Goal: Entertainment & Leisure: Consume media (video, audio)

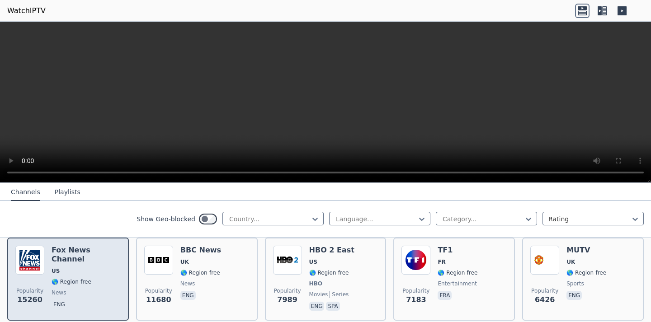
scroll to position [90, 0]
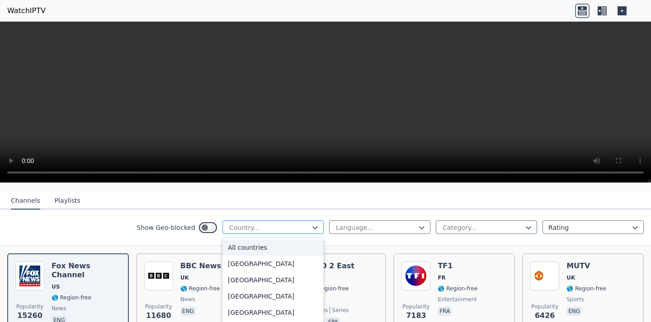
click at [286, 223] on div at bounding box center [269, 227] width 82 height 9
type input "**"
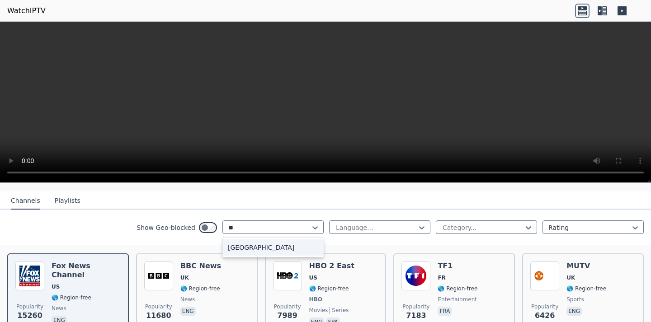
click at [244, 243] on div "[GEOGRAPHIC_DATA]" at bounding box center [272, 247] width 101 height 16
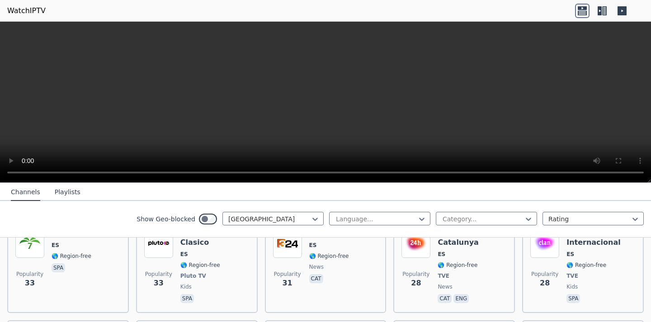
scroll to position [1581, 0]
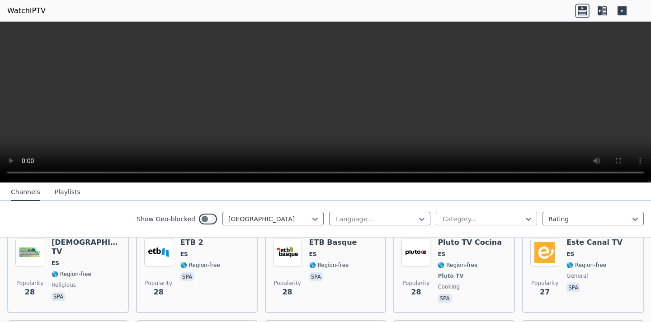
click at [441, 215] on div at bounding box center [482, 219] width 82 height 9
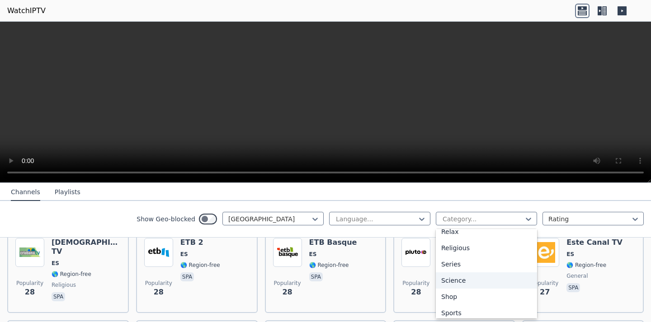
scroll to position [353, 0]
click at [459, 275] on div "Sports" at bounding box center [486, 276] width 101 height 16
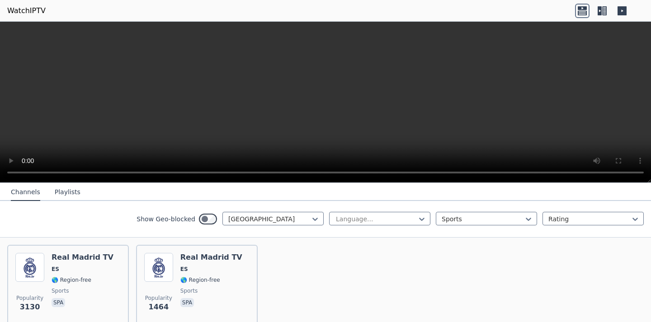
scroll to position [89, 0]
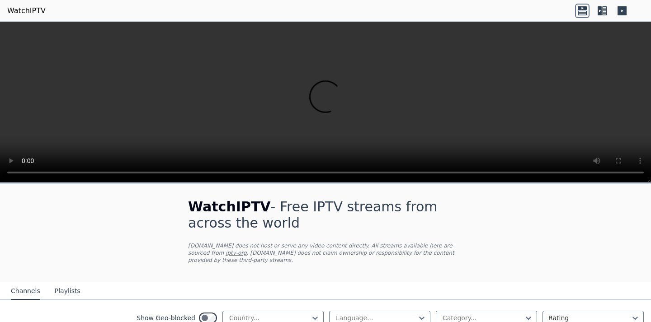
scroll to position [45, 0]
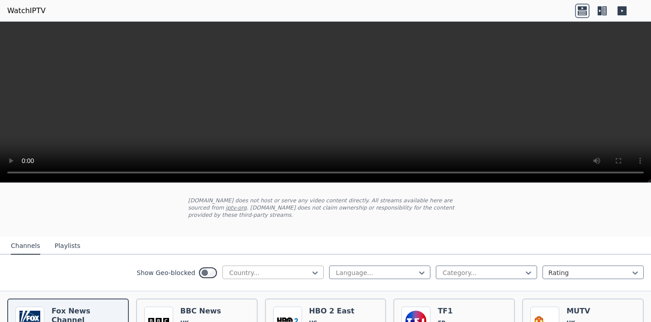
click at [228, 268] on div at bounding box center [269, 272] width 82 height 9
type input "******"
click at [244, 285] on div "[GEOGRAPHIC_DATA]" at bounding box center [272, 293] width 101 height 16
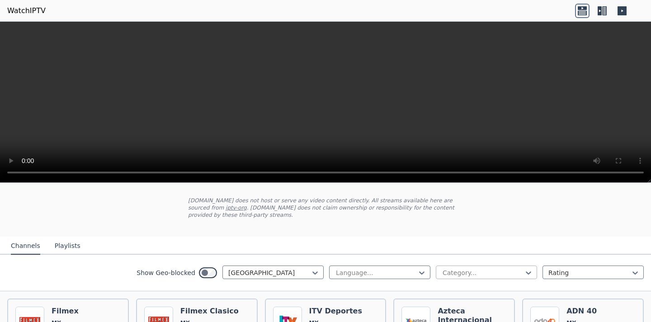
click at [502, 266] on div "Category..." at bounding box center [486, 273] width 101 height 14
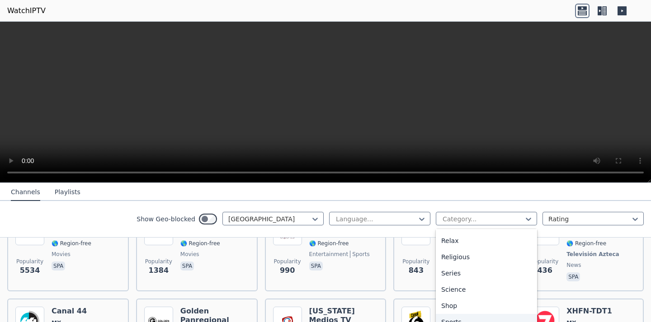
click at [455, 320] on div "Sports" at bounding box center [486, 322] width 101 height 16
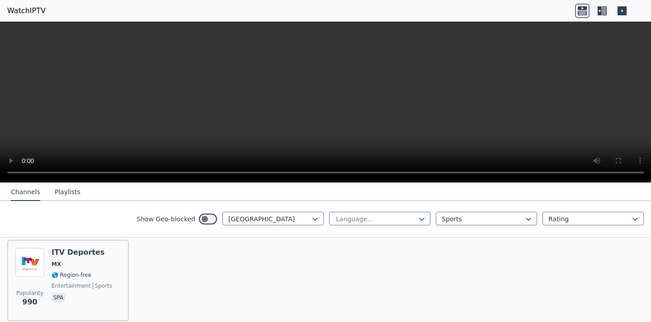
scroll to position [88, 0]
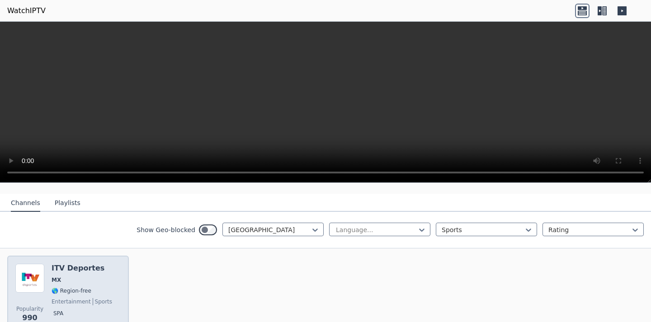
click at [69, 266] on div "ITV Deportes MX 🌎 Region-free entertainment sports spa" at bounding box center [82, 296] width 61 height 65
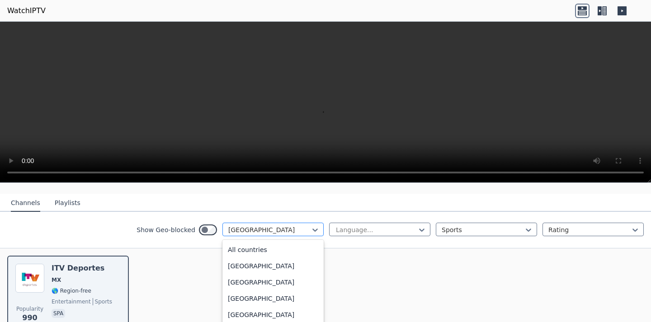
click at [264, 226] on div at bounding box center [269, 229] width 82 height 9
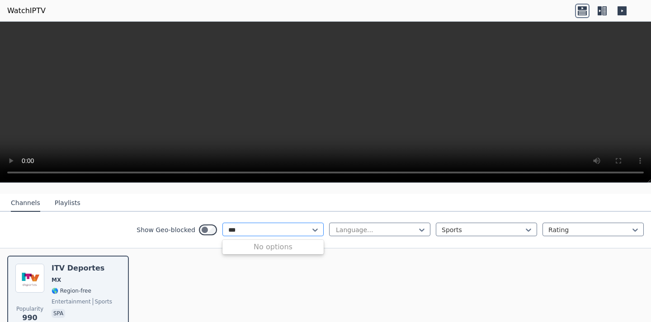
scroll to position [0, 0]
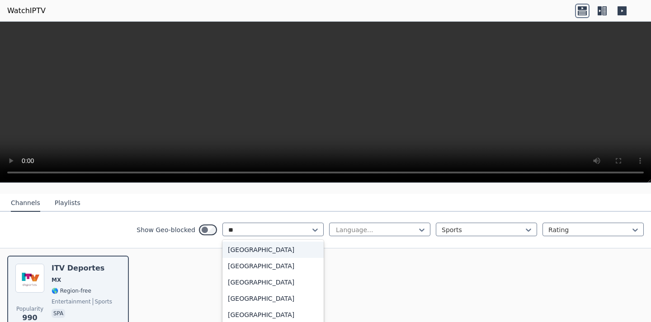
type input "*"
type input "***"
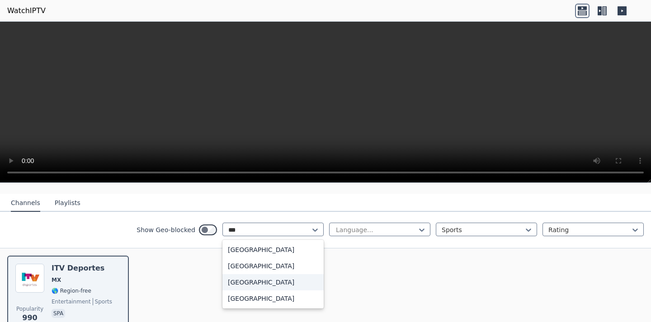
click at [247, 277] on div "[GEOGRAPHIC_DATA]" at bounding box center [272, 282] width 101 height 16
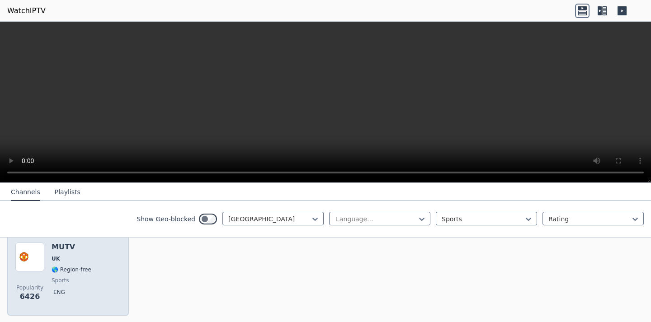
scroll to position [88, 0]
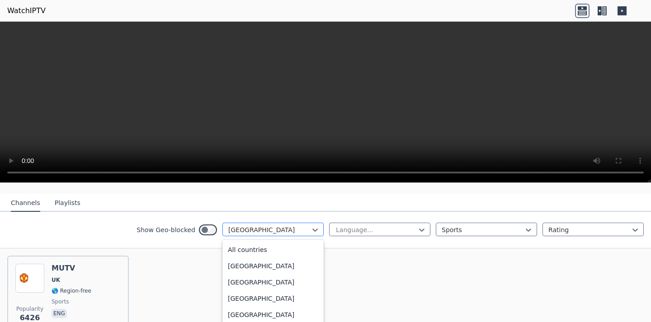
click at [288, 225] on div at bounding box center [269, 229] width 82 height 9
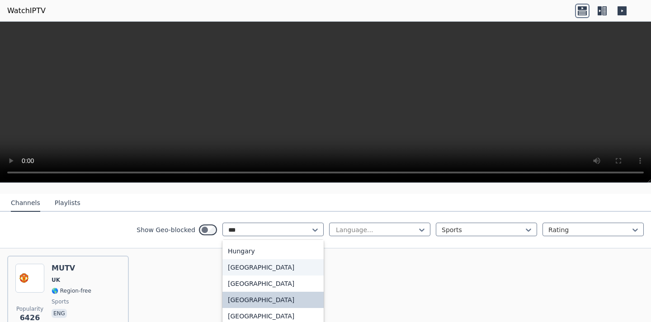
scroll to position [0, 0]
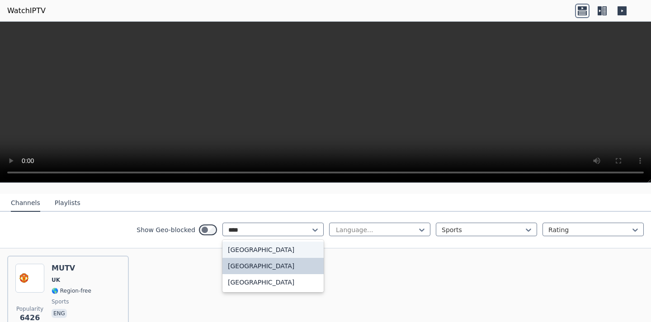
type input "*****"
click at [226, 274] on div "[GEOGRAPHIC_DATA]" at bounding box center [272, 282] width 101 height 16
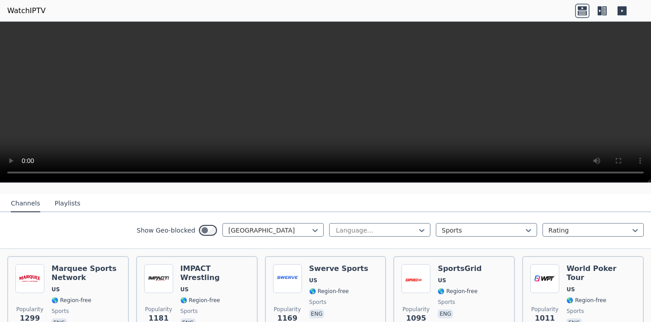
scroll to position [87, 0]
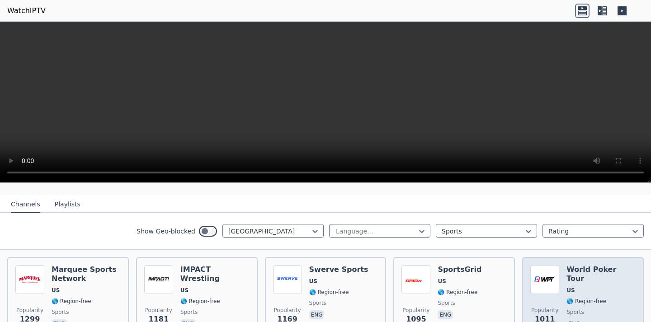
click at [586, 265] on h6 "World Poker Tour" at bounding box center [600, 274] width 69 height 18
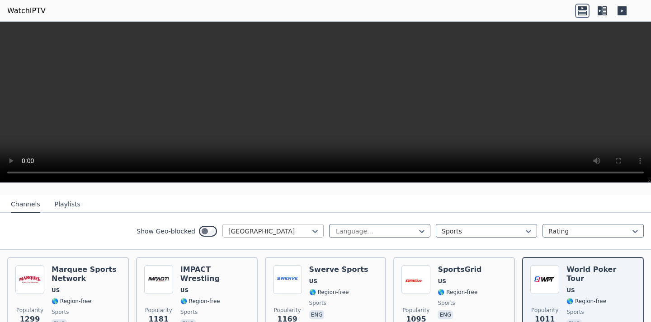
click at [263, 227] on div at bounding box center [269, 231] width 82 height 9
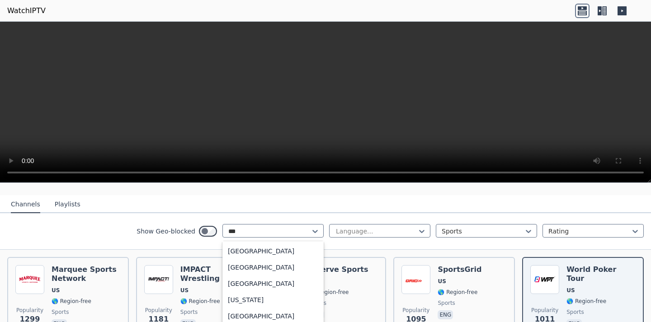
scroll to position [0, 0]
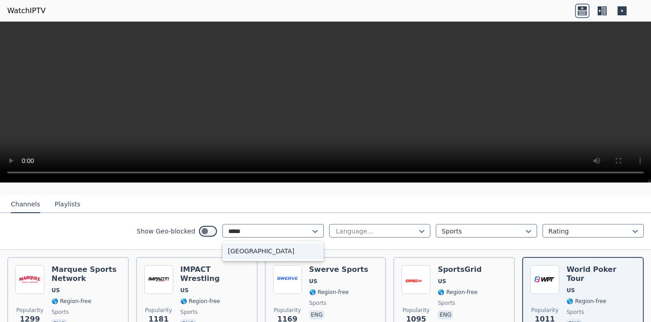
type input "******"
click at [276, 243] on div "[GEOGRAPHIC_DATA]" at bounding box center [272, 251] width 101 height 16
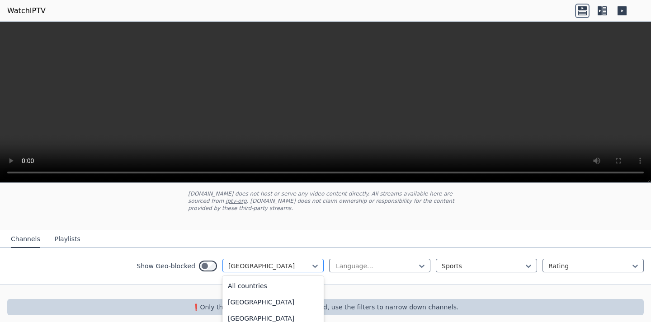
click at [276, 259] on div "option Colombia, selected. 206 results available. Use Up and Down to choose opt…" at bounding box center [272, 266] width 101 height 14
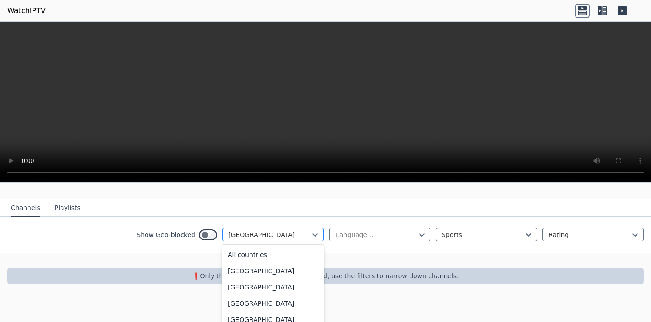
scroll to position [555, 0]
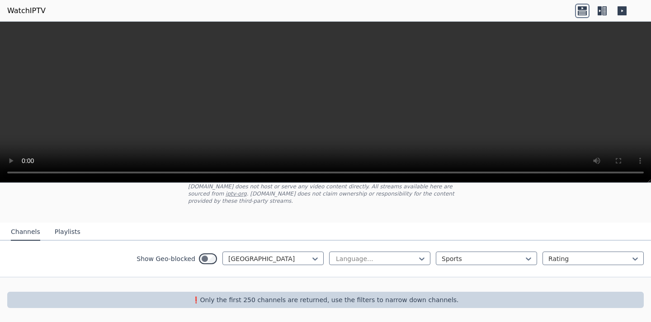
click at [182, 234] on div "Channels Playlists Show Geo-blocked Colombia Language... Sports Rating" at bounding box center [325, 250] width 651 height 55
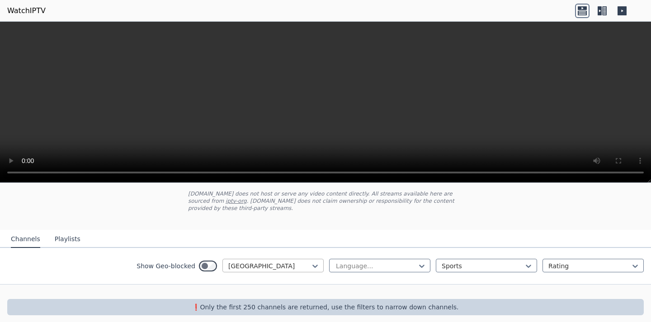
click at [242, 262] on div at bounding box center [269, 266] width 82 height 9
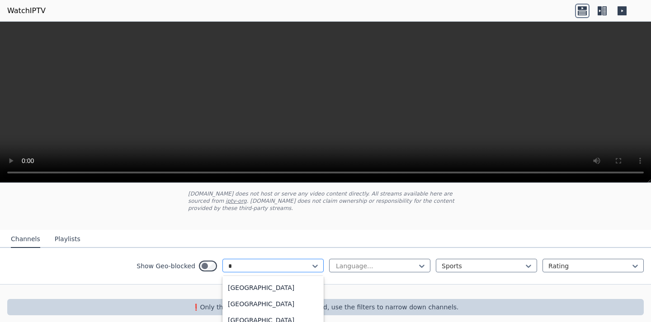
scroll to position [2, 0]
type input "**"
click at [248, 294] on div "[GEOGRAPHIC_DATA]" at bounding box center [272, 302] width 101 height 16
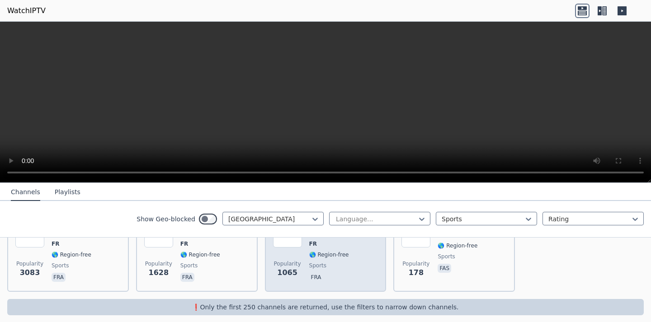
scroll to position [88, 0]
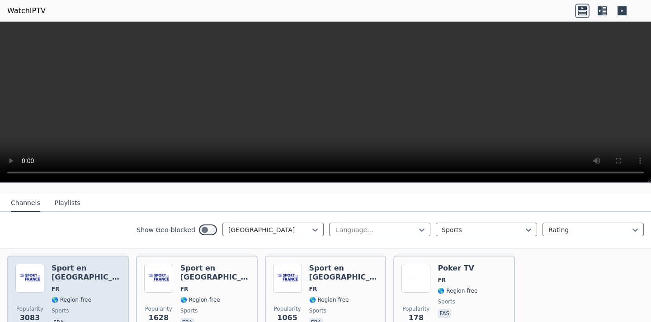
click at [80, 264] on h6 "Sport en [GEOGRAPHIC_DATA]" at bounding box center [86, 273] width 69 height 18
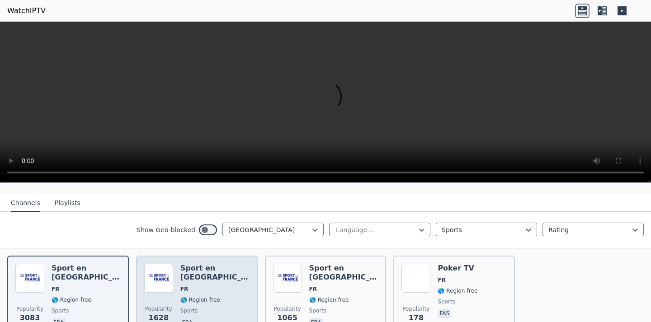
click at [178, 270] on div "Popularity 1628 Sport en France FR 🌎 Region-free sports fra" at bounding box center [196, 296] width 105 height 65
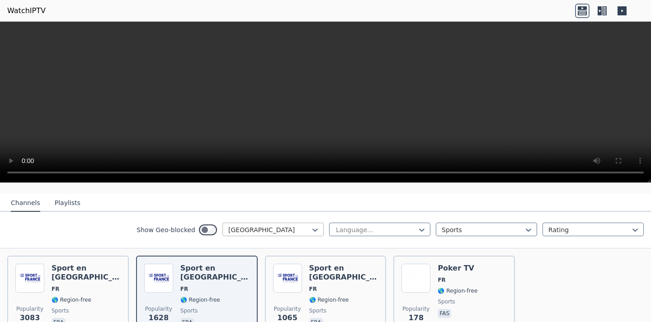
click at [258, 223] on div "[GEOGRAPHIC_DATA]" at bounding box center [272, 230] width 101 height 14
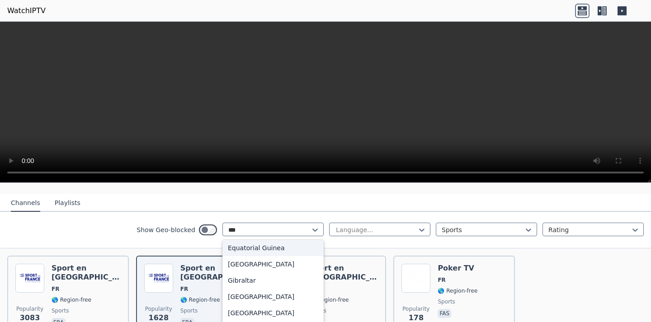
scroll to position [0, 0]
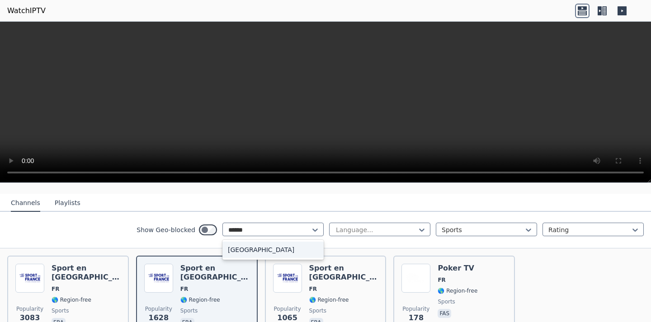
type input "*******"
click at [305, 246] on div "[GEOGRAPHIC_DATA]" at bounding box center [272, 250] width 101 height 16
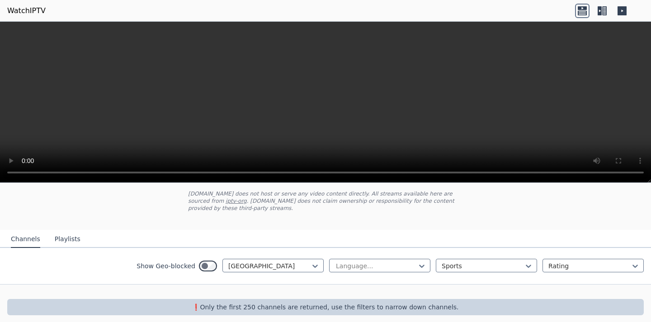
click at [290, 266] on div "Show Geo-blocked Albania Language... Sports Rating" at bounding box center [325, 266] width 651 height 37
click at [286, 262] on div at bounding box center [269, 266] width 82 height 9
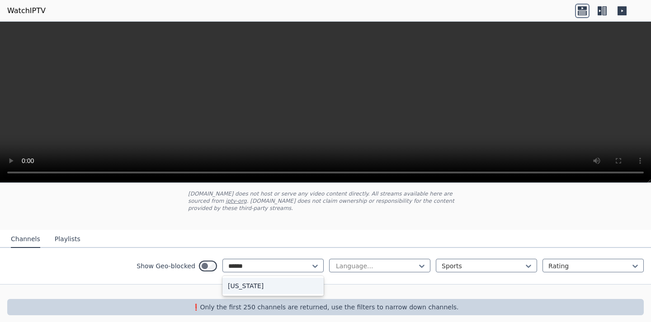
type input "*******"
click at [233, 283] on div "[US_STATE]" at bounding box center [272, 286] width 101 height 16
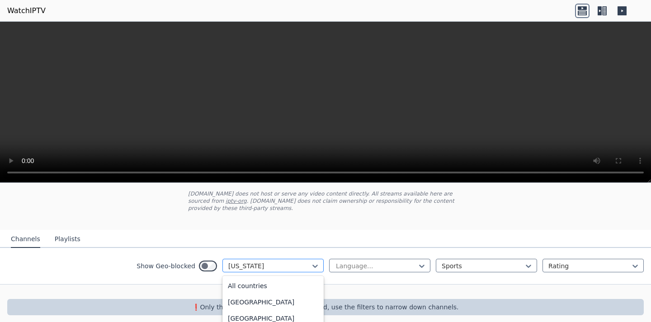
click at [269, 259] on div "[US_STATE]" at bounding box center [272, 266] width 101 height 14
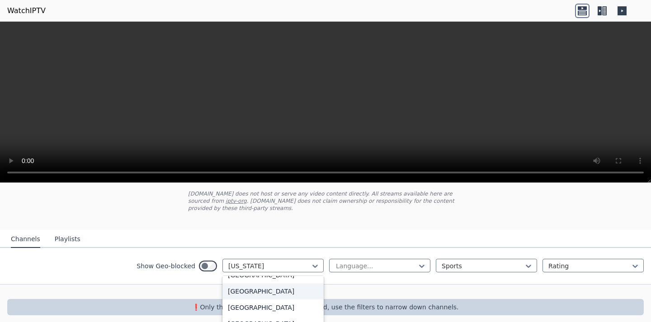
click at [242, 294] on div "[GEOGRAPHIC_DATA]" at bounding box center [272, 291] width 101 height 16
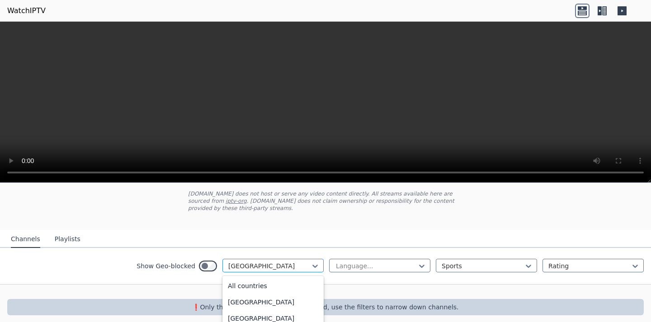
click at [239, 262] on div at bounding box center [269, 266] width 82 height 9
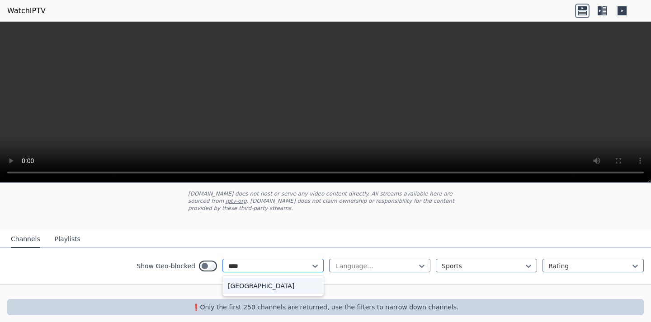
type input "*****"
click at [244, 278] on div "[GEOGRAPHIC_DATA]" at bounding box center [272, 286] width 101 height 16
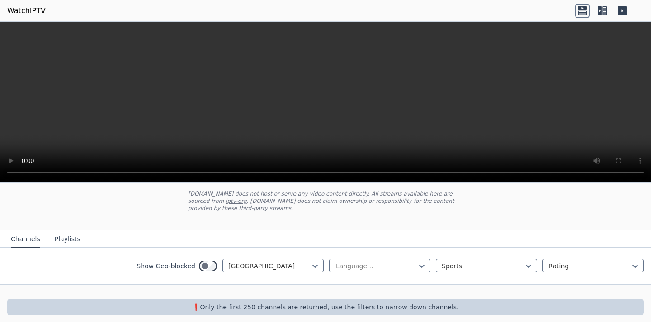
click at [531, 259] on div "Language... Sports Rating" at bounding box center [486, 266] width 314 height 14
click at [511, 262] on div at bounding box center [482, 266] width 82 height 9
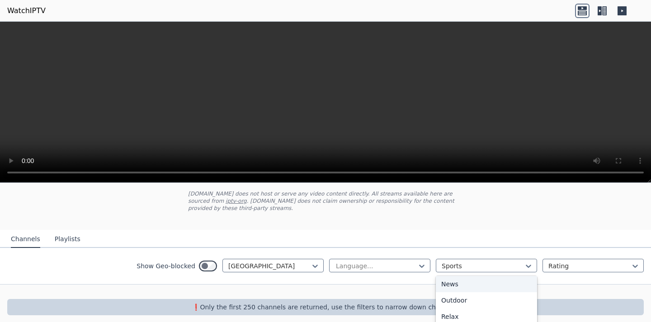
click at [467, 276] on div "News" at bounding box center [486, 284] width 101 height 16
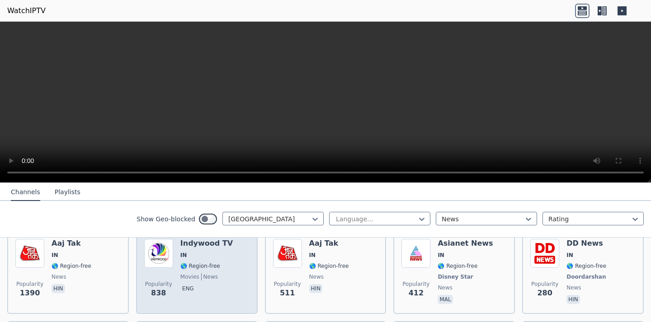
scroll to position [97, 0]
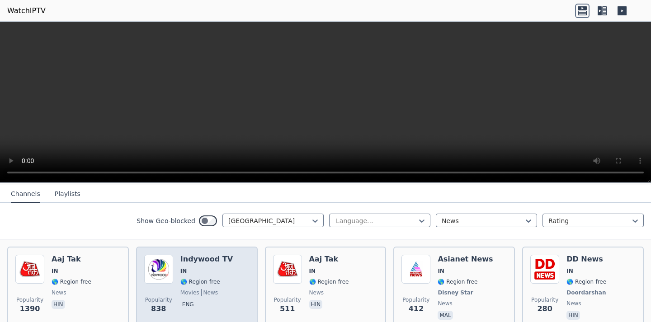
click at [170, 261] on img at bounding box center [158, 269] width 29 height 29
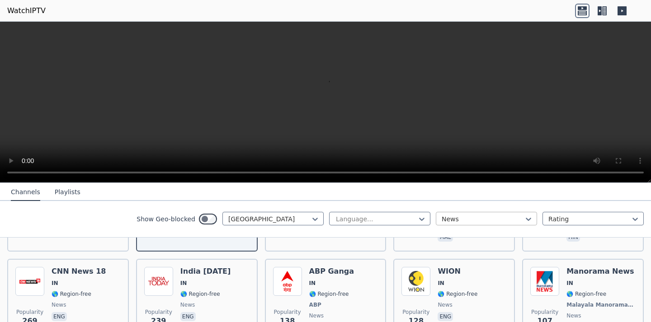
scroll to position [187, 0]
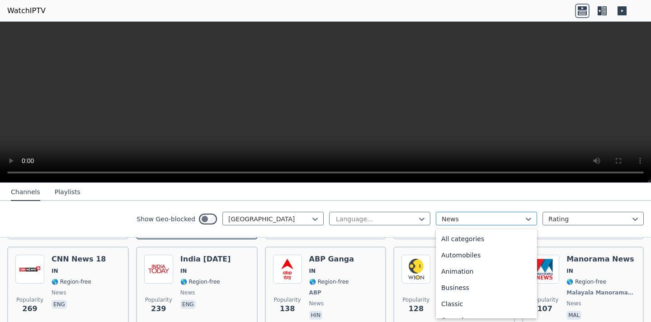
click at [450, 213] on div "News" at bounding box center [486, 219] width 101 height 14
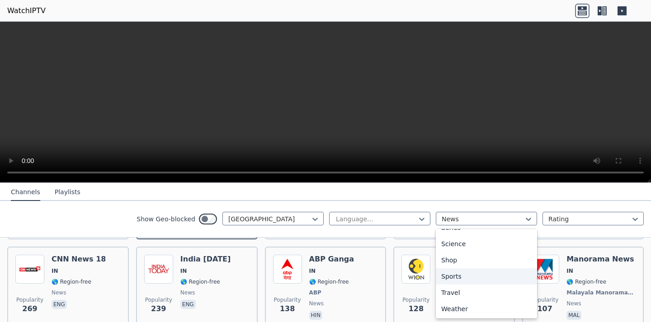
click at [454, 277] on div "Sports" at bounding box center [486, 276] width 101 height 16
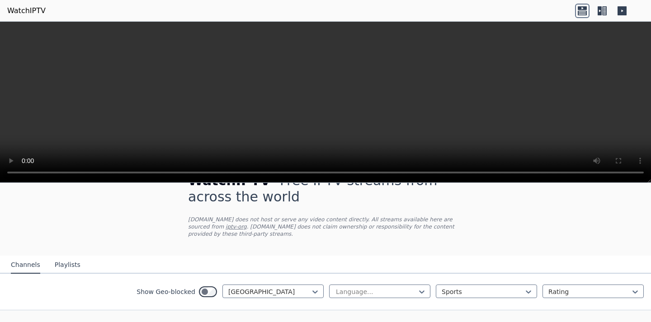
scroll to position [52, 0]
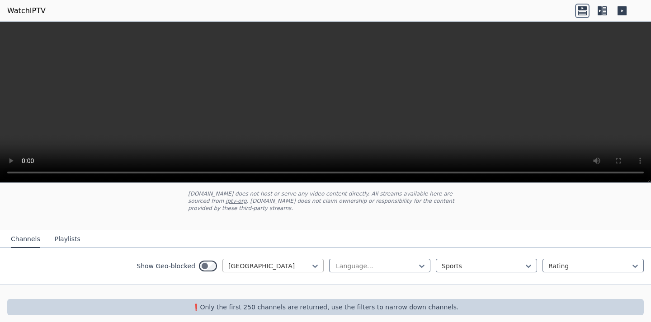
click at [281, 262] on div at bounding box center [269, 266] width 82 height 9
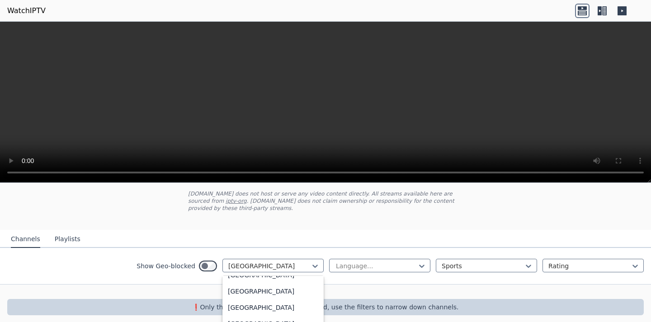
scroll to position [0, 0]
click at [256, 283] on div "All countries" at bounding box center [272, 286] width 101 height 16
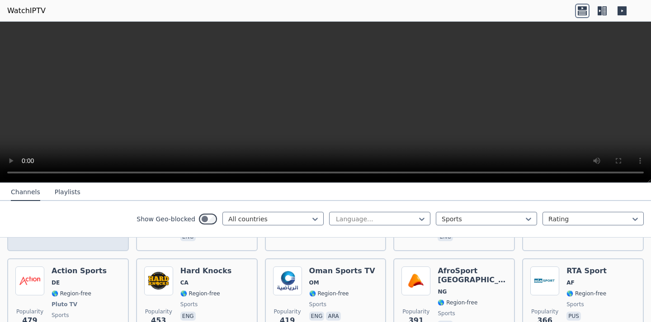
scroll to position [730, 0]
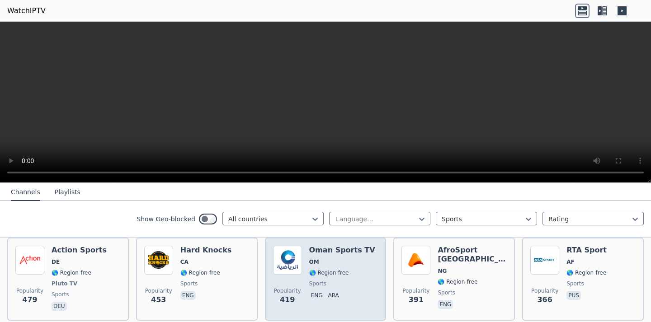
click at [336, 258] on span "OM" at bounding box center [342, 261] width 66 height 7
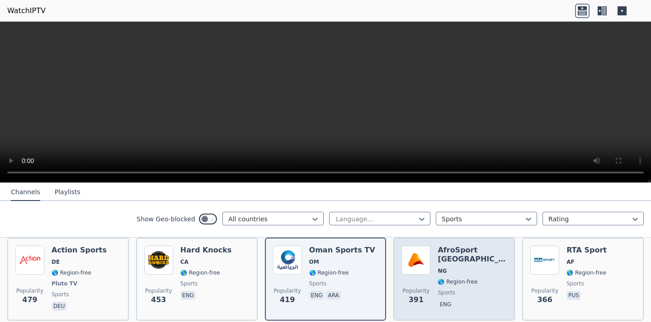
click at [455, 247] on h6 "AfroSport [GEOGRAPHIC_DATA]" at bounding box center [471, 255] width 69 height 18
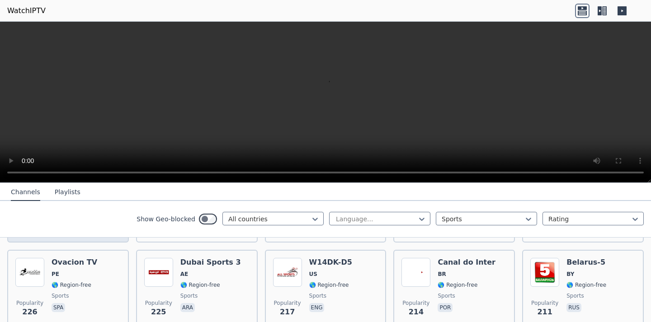
scroll to position [1091, 0]
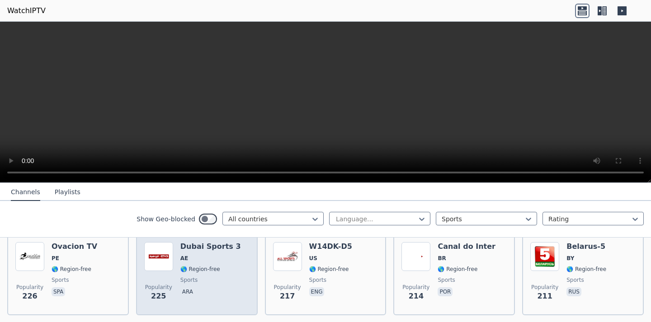
click at [211, 255] on div "Dubai Sports 3 AE 🌎 Region-free sports ara" at bounding box center [210, 274] width 61 height 65
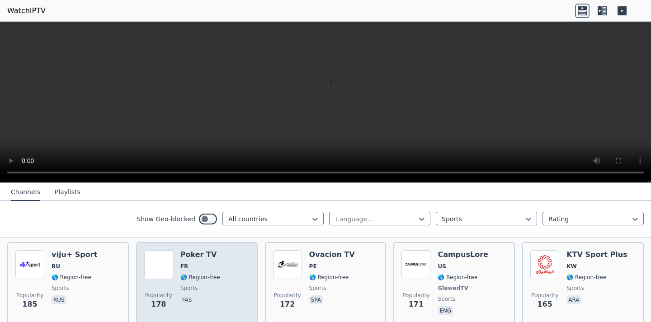
scroll to position [1272, 0]
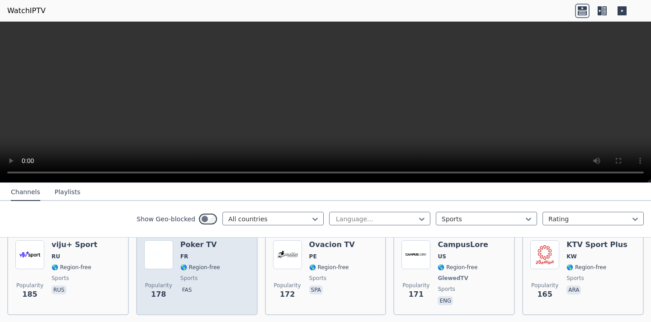
click at [206, 254] on div "Poker TV FR 🌎 Region-free sports fas" at bounding box center [200, 273] width 40 height 67
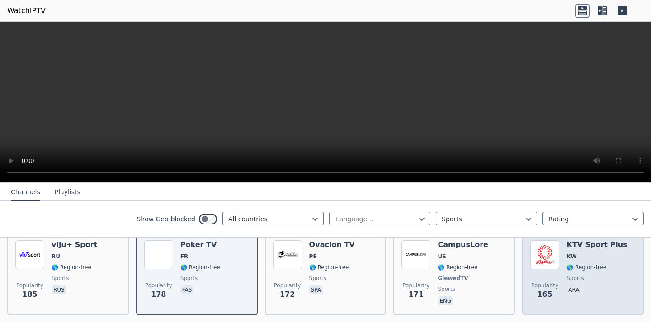
click at [581, 253] on span "KW" at bounding box center [596, 256] width 61 height 7
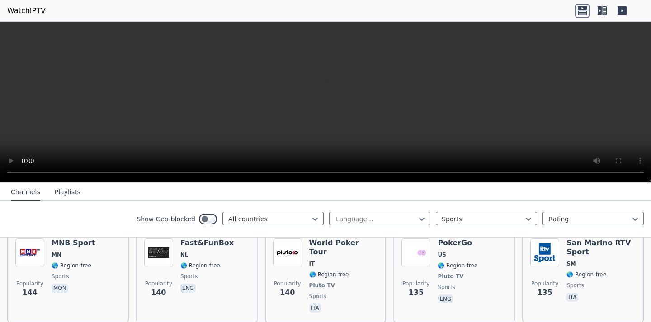
scroll to position [1498, 0]
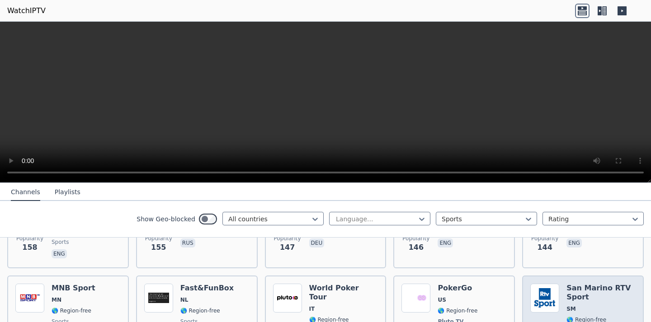
click at [567, 285] on h6 "San Marino RTV Sport" at bounding box center [600, 293] width 69 height 18
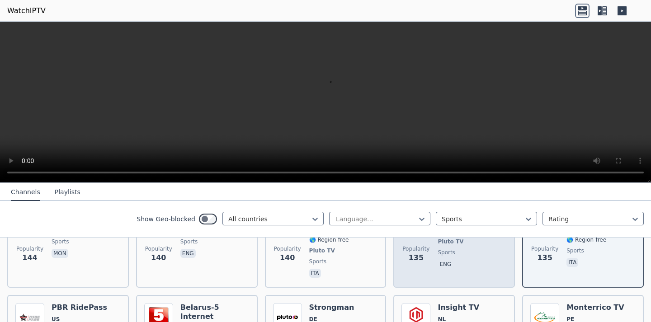
scroll to position [1588, 0]
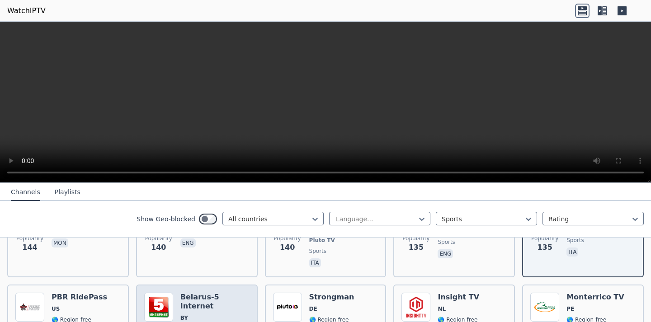
click at [225, 293] on h6 "Belarus-5 Internet" at bounding box center [214, 302] width 69 height 18
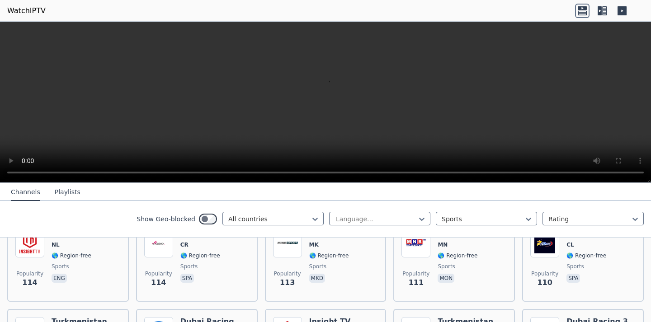
scroll to position [1769, 0]
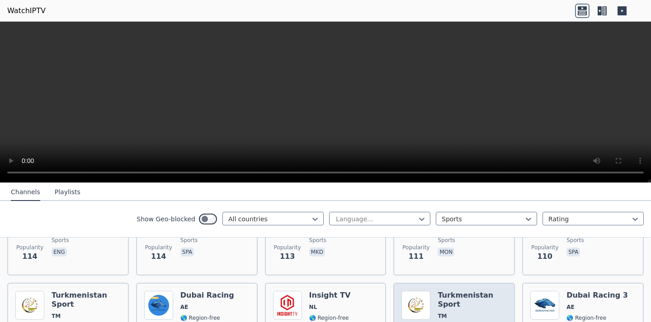
click at [471, 291] on h6 "Turkmenistan Sport" at bounding box center [471, 300] width 69 height 18
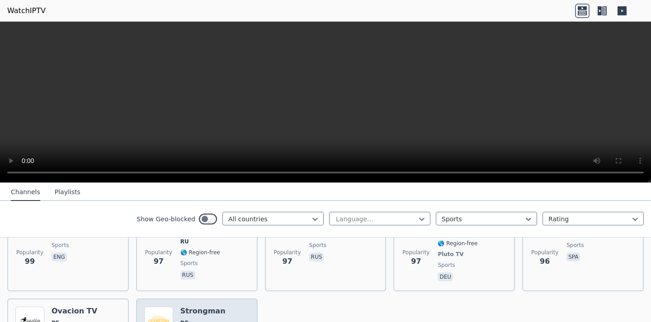
scroll to position [2040, 0]
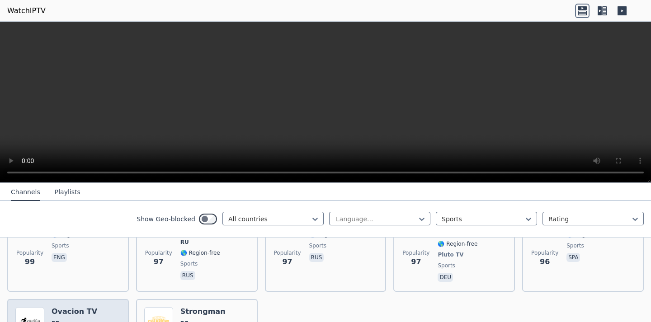
click at [81, 307] on h6 "Ovacion TV" at bounding box center [75, 311] width 46 height 9
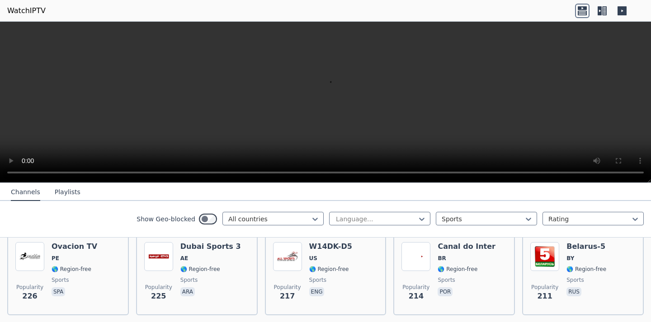
scroll to position [730, 0]
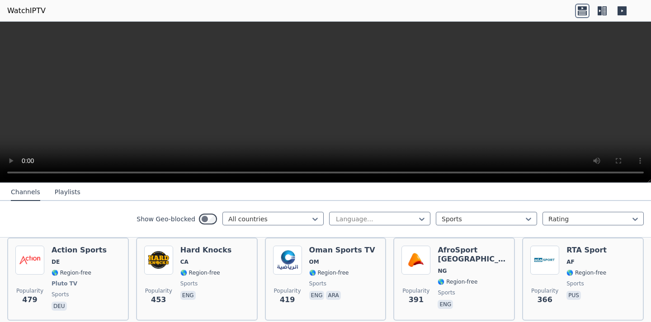
click at [59, 191] on button "Playlists" at bounding box center [68, 192] width 26 height 17
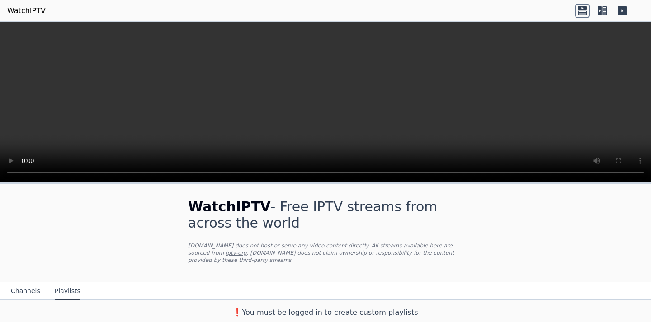
scroll to position [0, 0]
